Goal: Browse casually

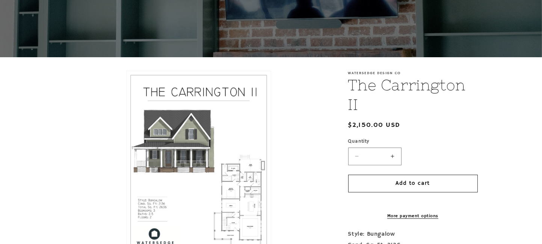
scroll to position [38, 0]
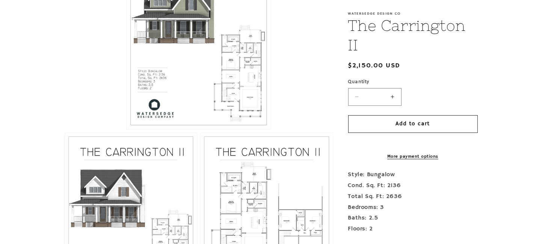
drag, startPoint x: 347, startPoint y: 114, endPoint x: 207, endPoint y: 76, distance: 144.5
click at [127, 129] on button "Open media 1 in modal" at bounding box center [127, 129] width 0 height 0
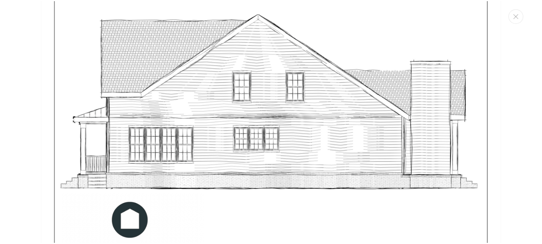
scroll to position [2766, 0]
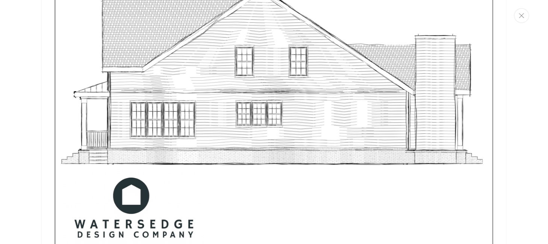
click at [524, 15] on icon "Close" at bounding box center [521, 15] width 5 height 5
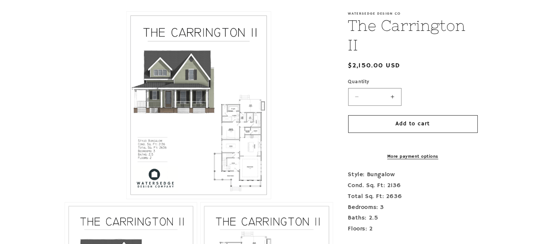
scroll to position [174, 0]
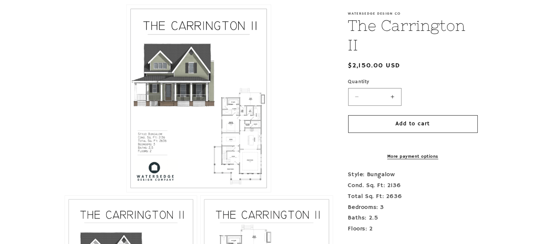
drag, startPoint x: 474, startPoint y: 120, endPoint x: -23, endPoint y: 56, distance: 500.3
copy class\= "Open media 1 in modal Open media 2 in modal Open media 3 in modal Open media 4 …"
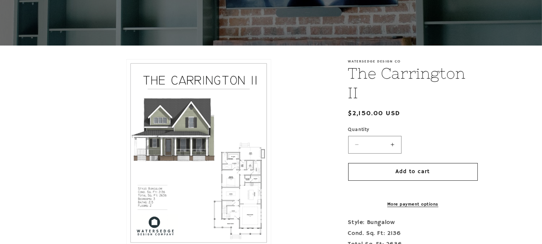
scroll to position [113, 0]
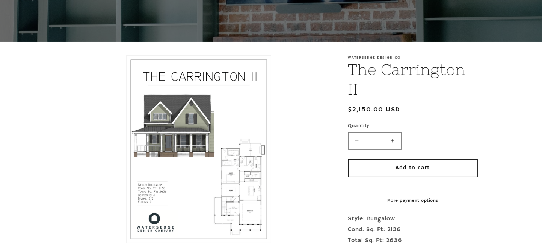
scroll to position [0, 0]
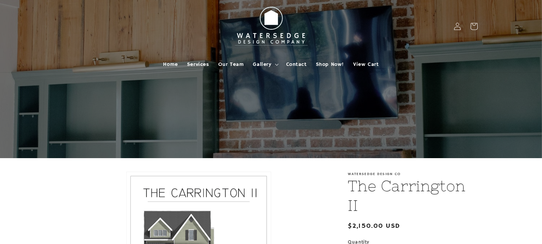
click at [269, 24] on img at bounding box center [271, 26] width 83 height 47
